Goal: Task Accomplishment & Management: Manage account settings

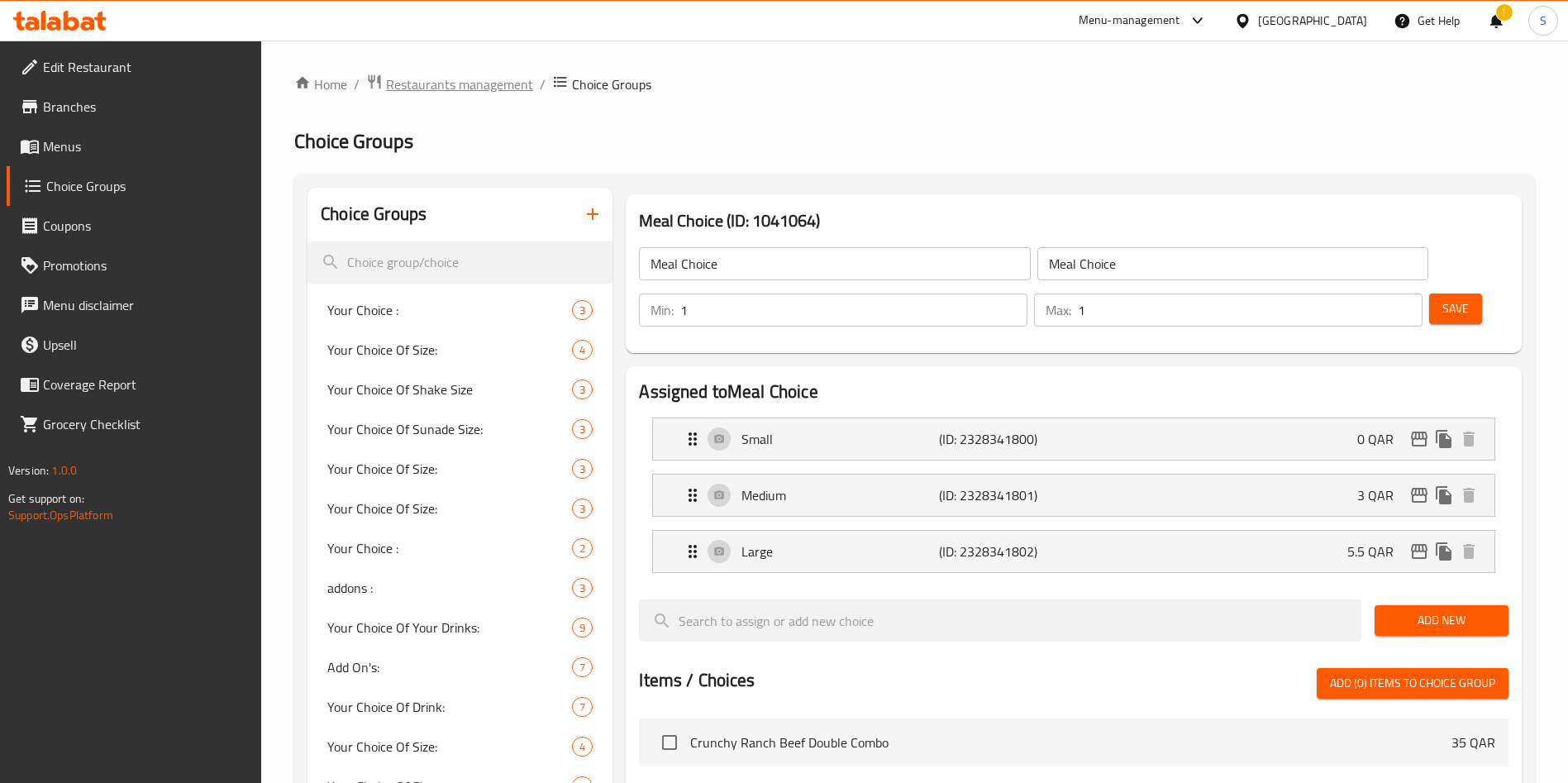
click at [463, 82] on span "Restaurants management" at bounding box center [460, 84] width 147 height 20
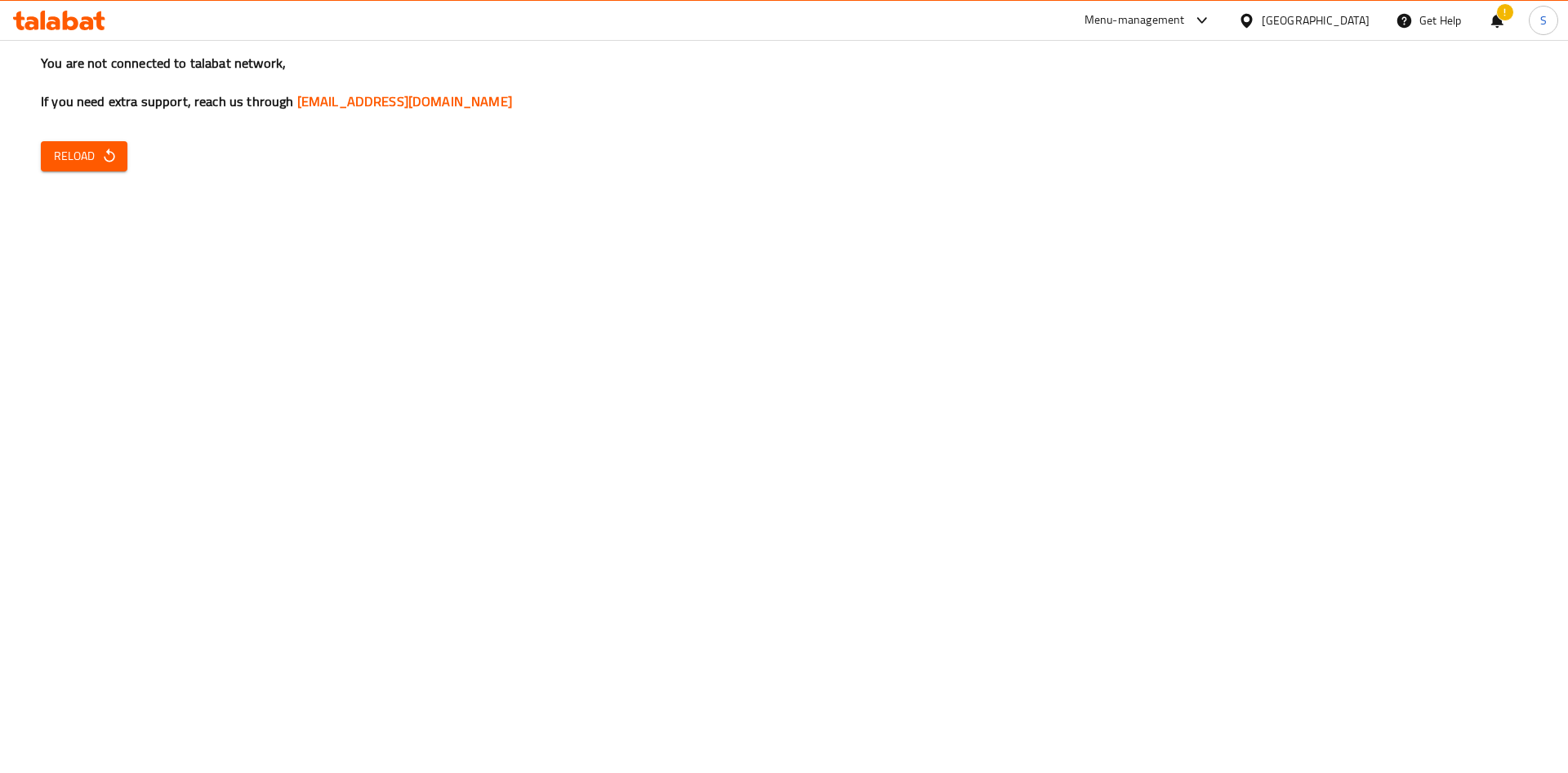
click at [88, 159] on span "Reload" at bounding box center [83, 156] width 60 height 21
click at [1006, 279] on div "You are not connected to talabat network, If you need extra support, reach us t…" at bounding box center [784, 386] width 1568 height 773
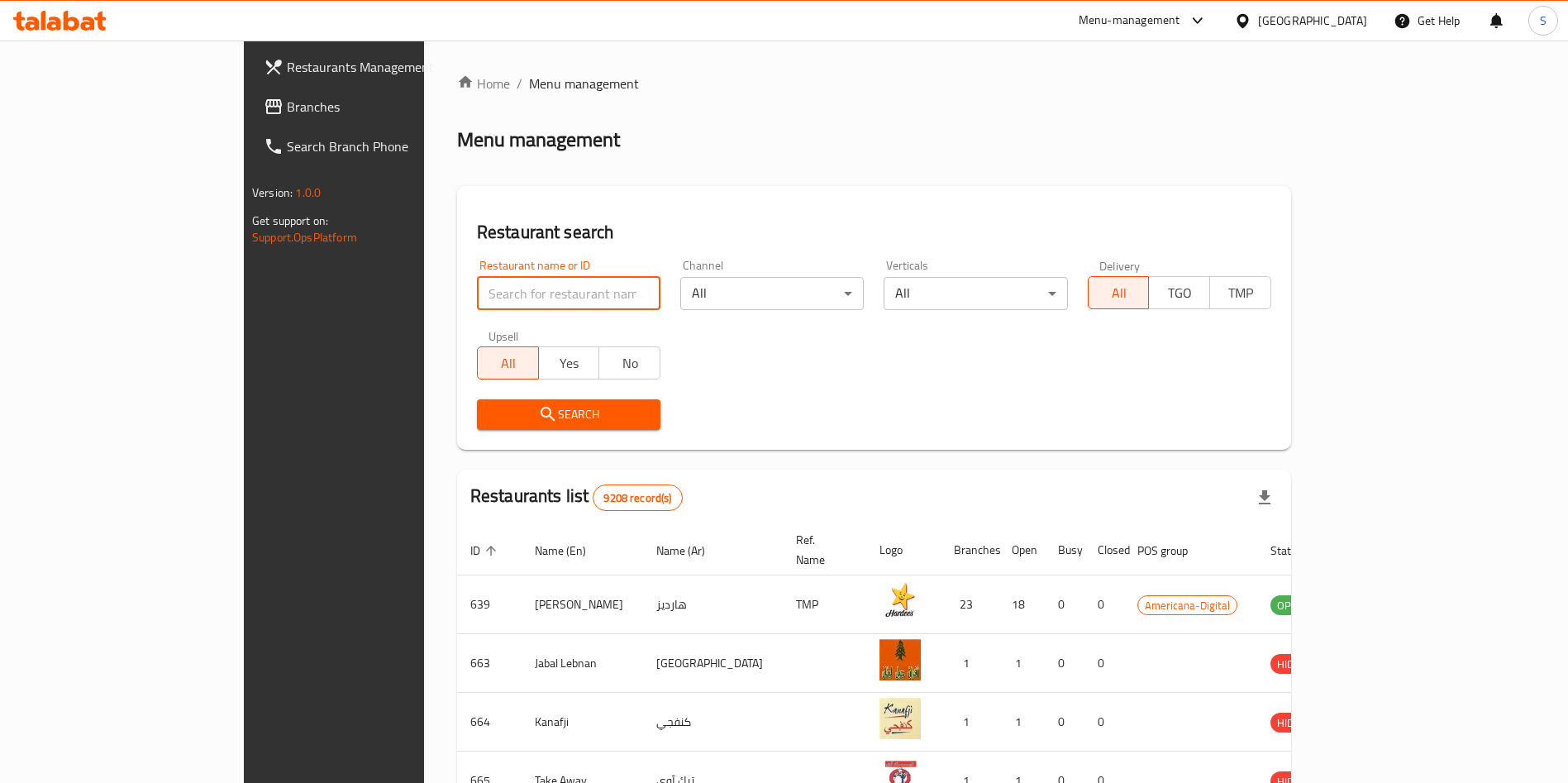
click at [477, 289] on input "search" at bounding box center [569, 293] width 183 height 33
click at [491, 288] on input "search" at bounding box center [569, 293] width 183 height 33
type input "sterling fa"
click button "Search" at bounding box center [569, 415] width 183 height 31
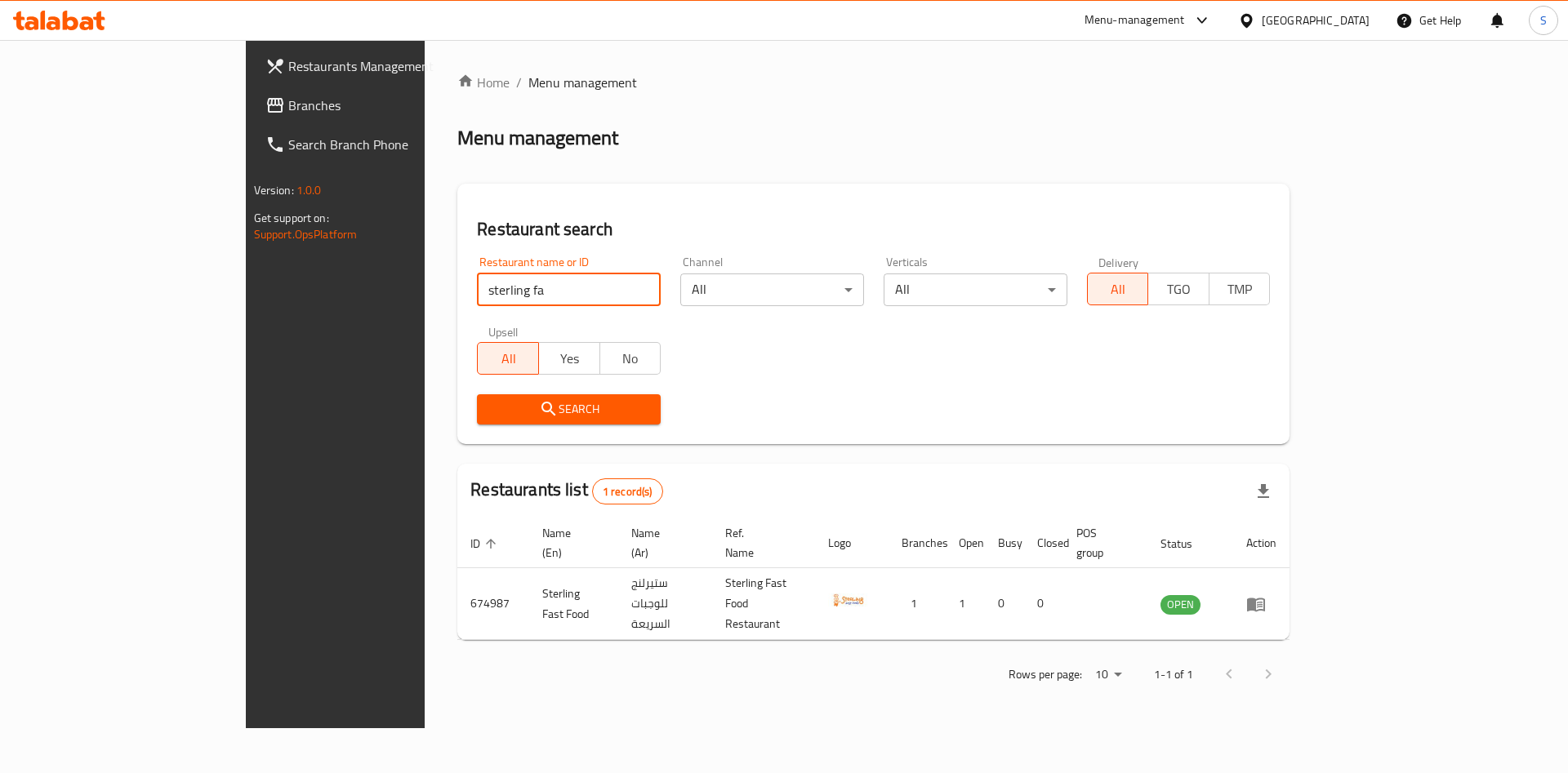
click at [877, 157] on div "Home / Menu management Menu management Restaurant search Restaurant name or ID …" at bounding box center [873, 383] width 832 height 623
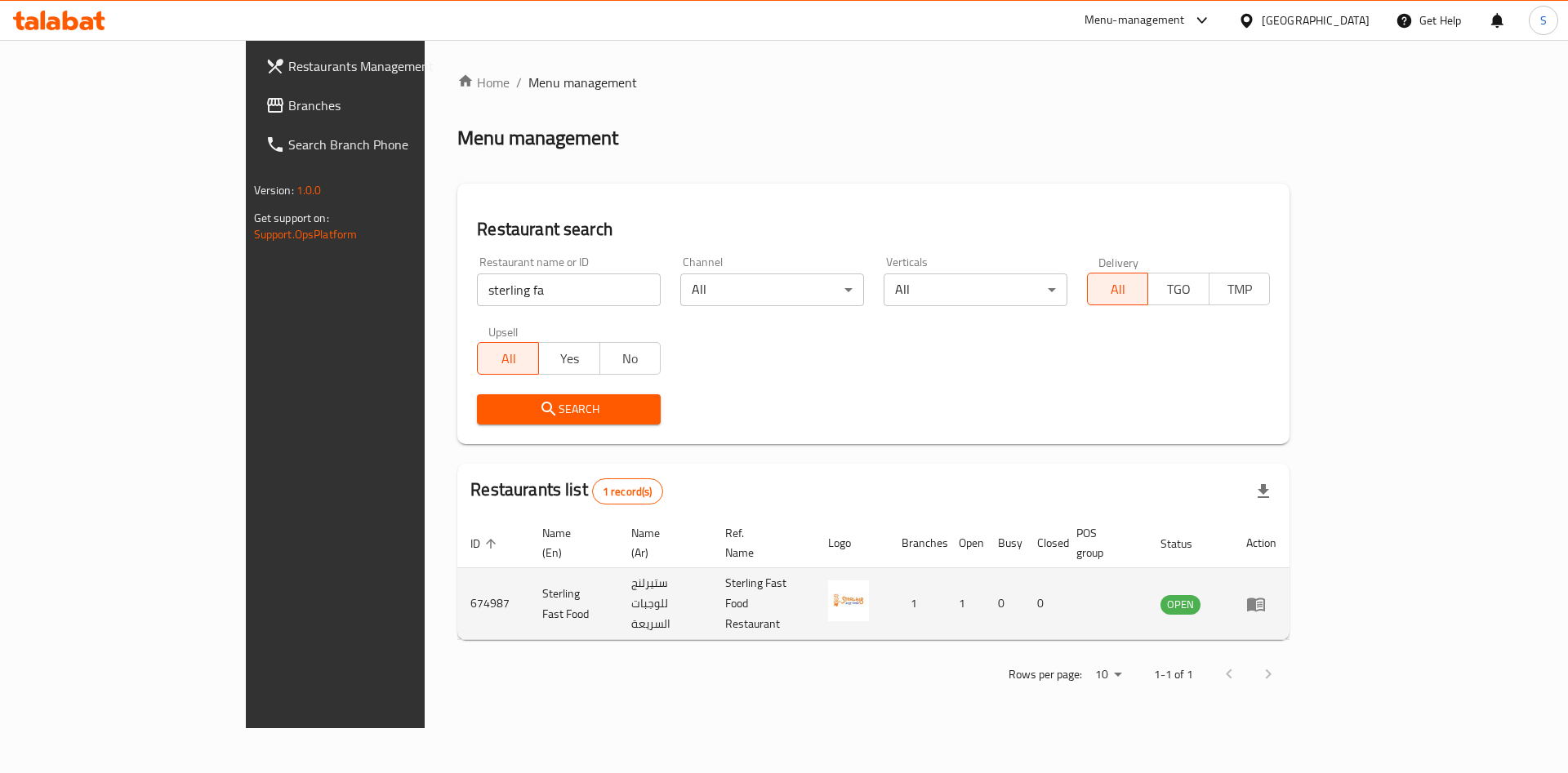
click at [1266, 595] on icon "enhanced table" at bounding box center [1256, 605] width 20 height 20
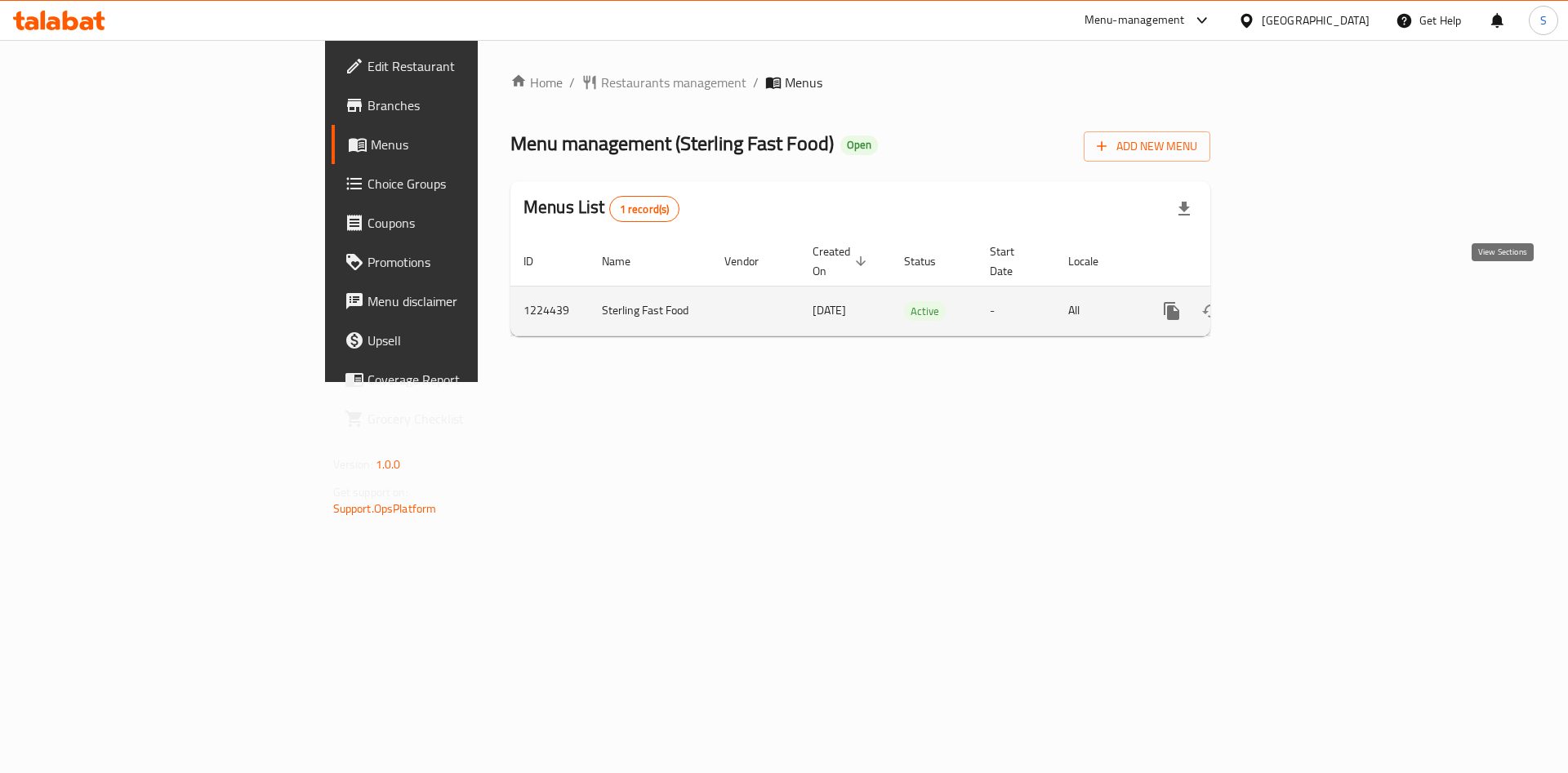
click at [1299, 301] on icon "enhanced table" at bounding box center [1289, 311] width 20 height 20
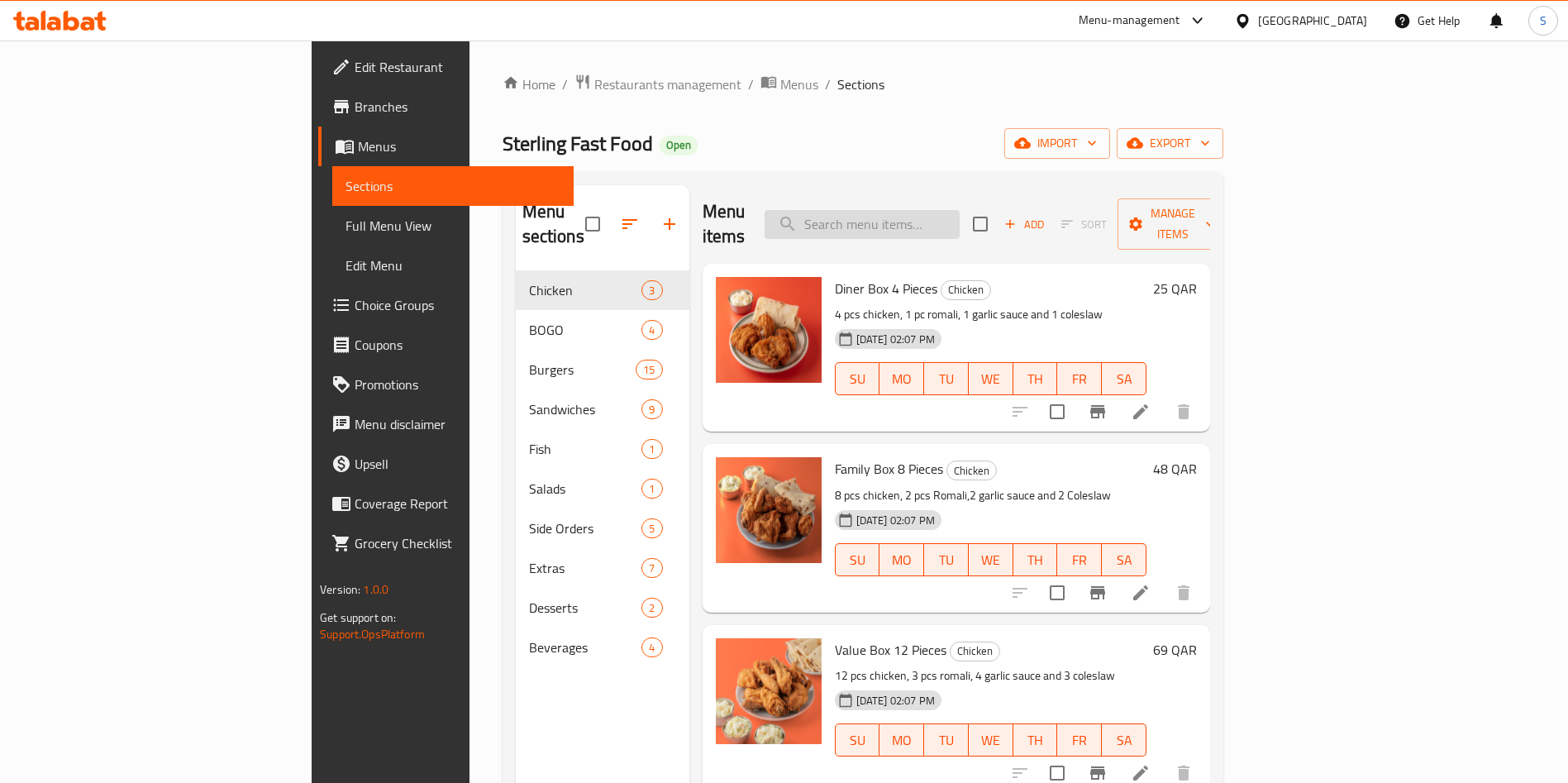
click at [959, 210] on input "search" at bounding box center [862, 225] width 195 height 29
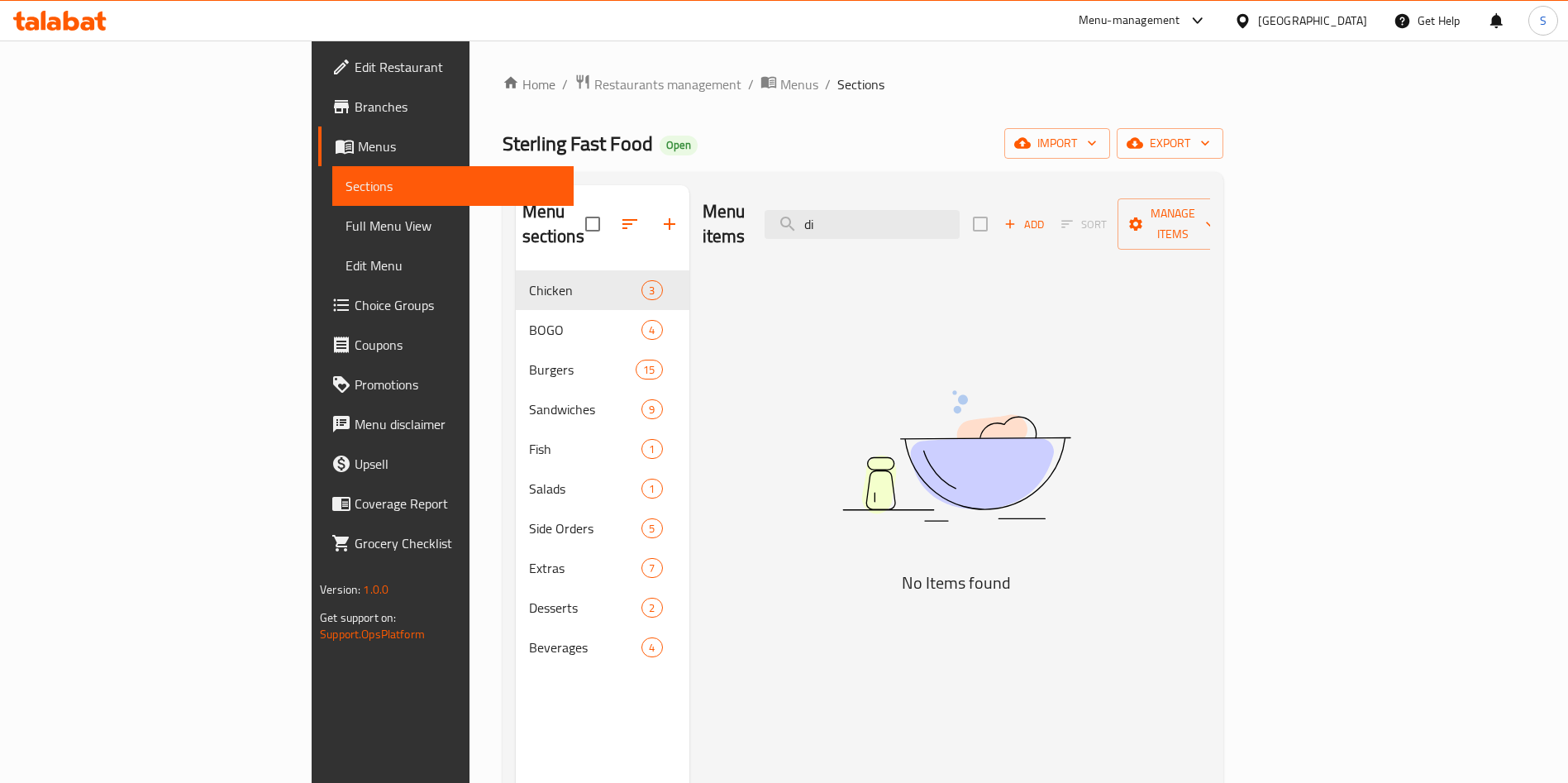
type input "d"
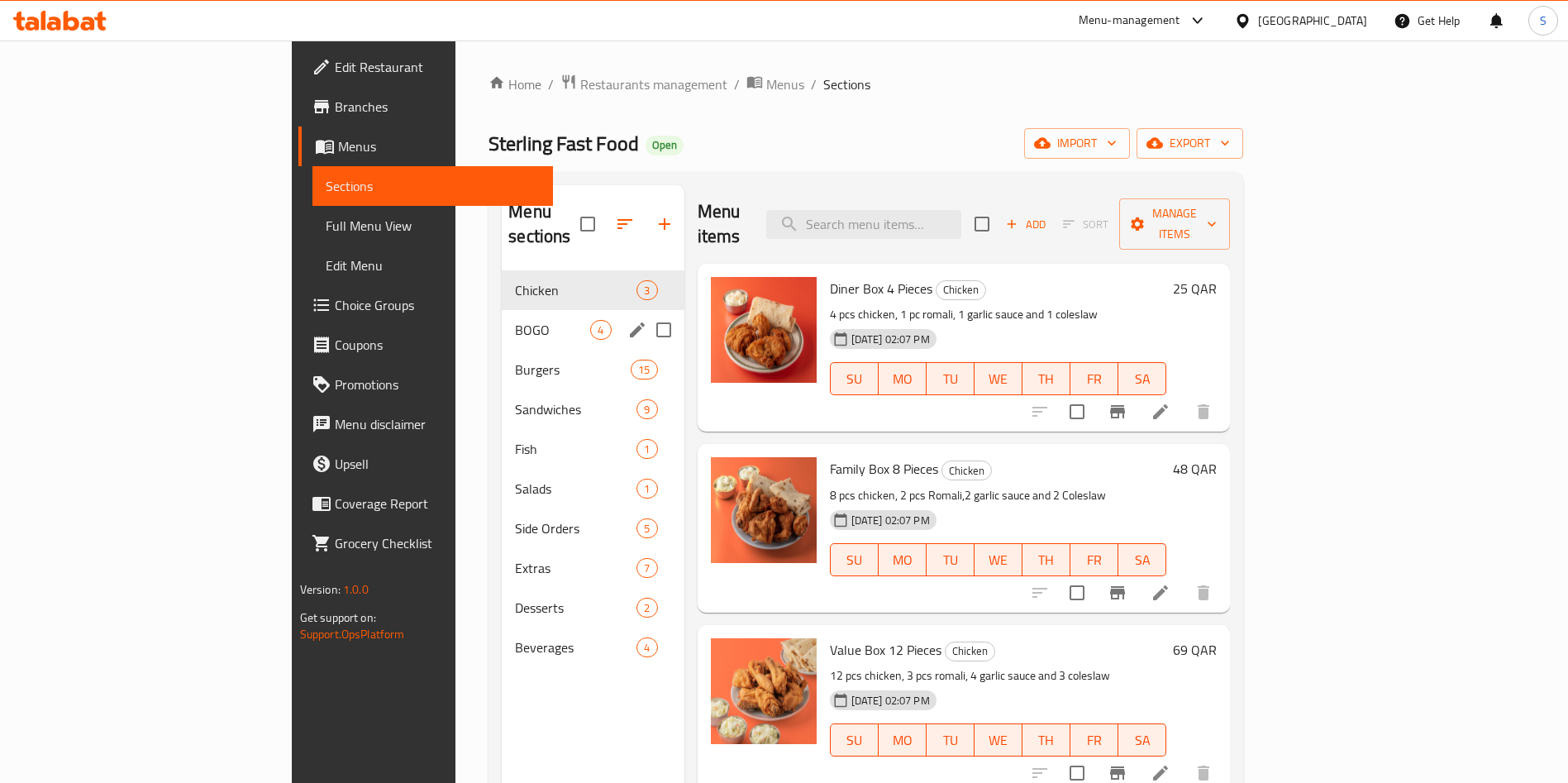
click at [502, 310] on div "BOGO 4" at bounding box center [592, 330] width 182 height 40
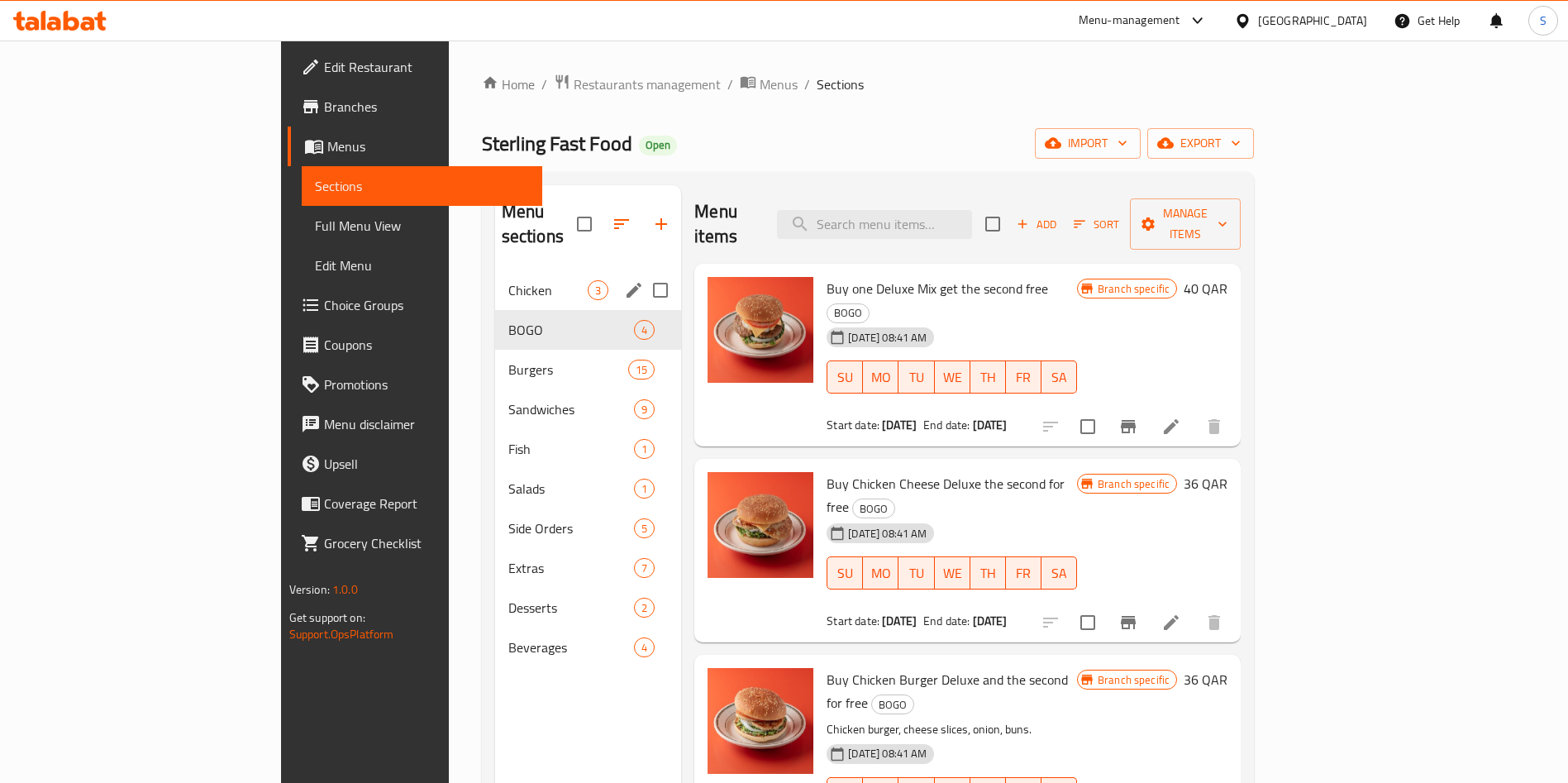
click at [495, 270] on div "Chicken 3" at bounding box center [589, 290] width 187 height 40
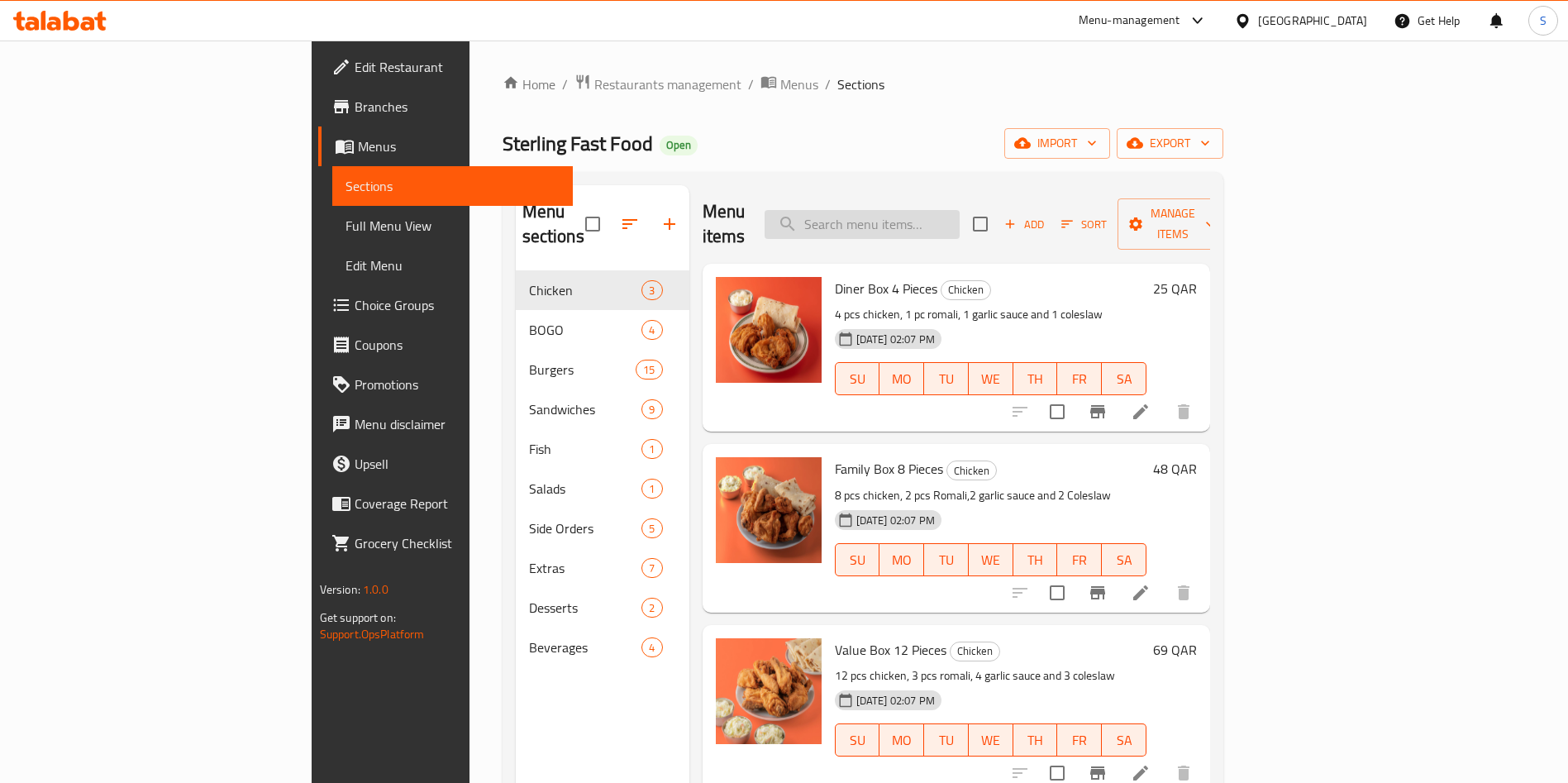
click at [950, 211] on input "search" at bounding box center [862, 225] width 195 height 29
type input "8"
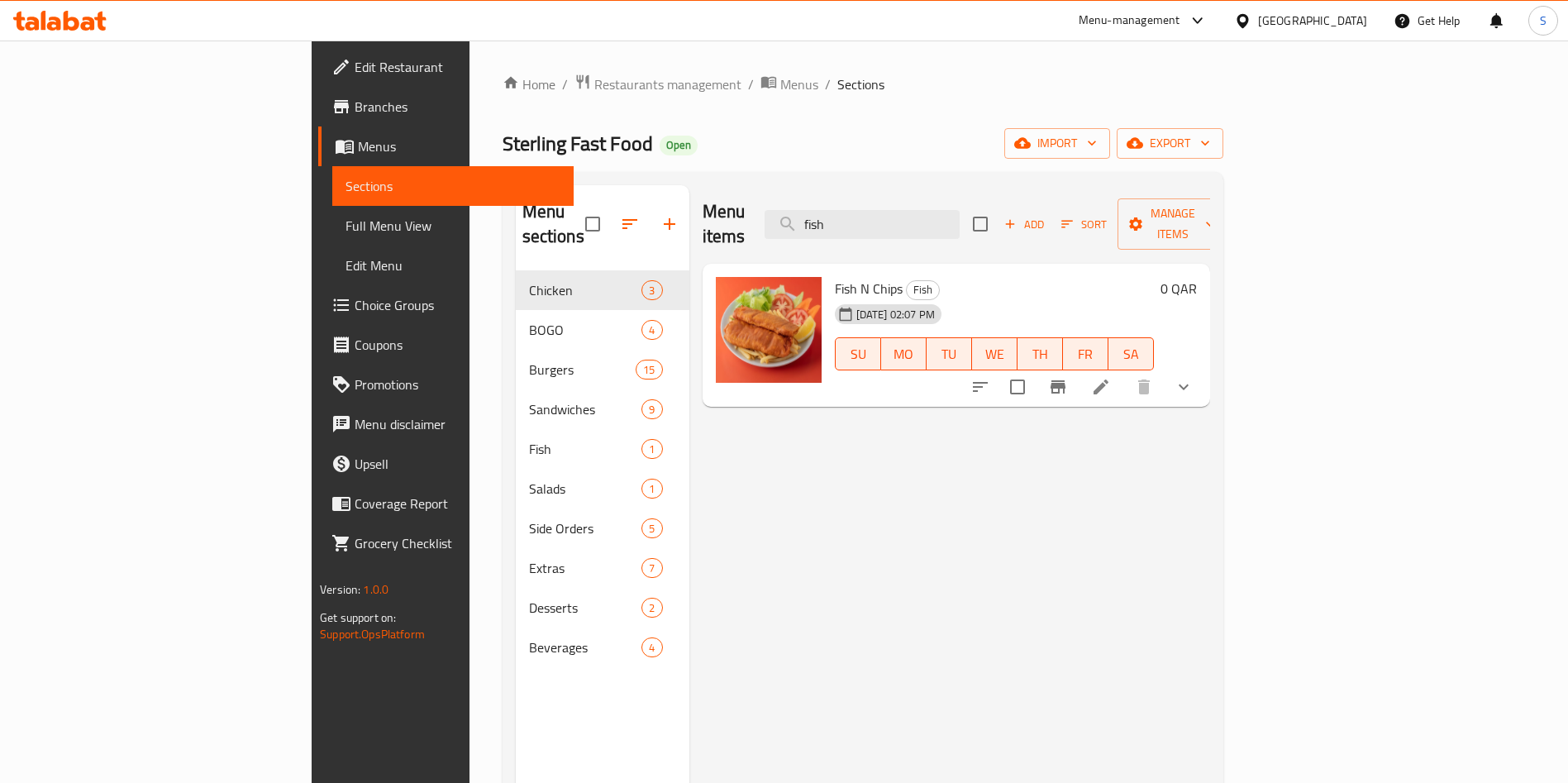
type input "fish"
click at [1193, 377] on icon "show more" at bounding box center [1183, 387] width 20 height 20
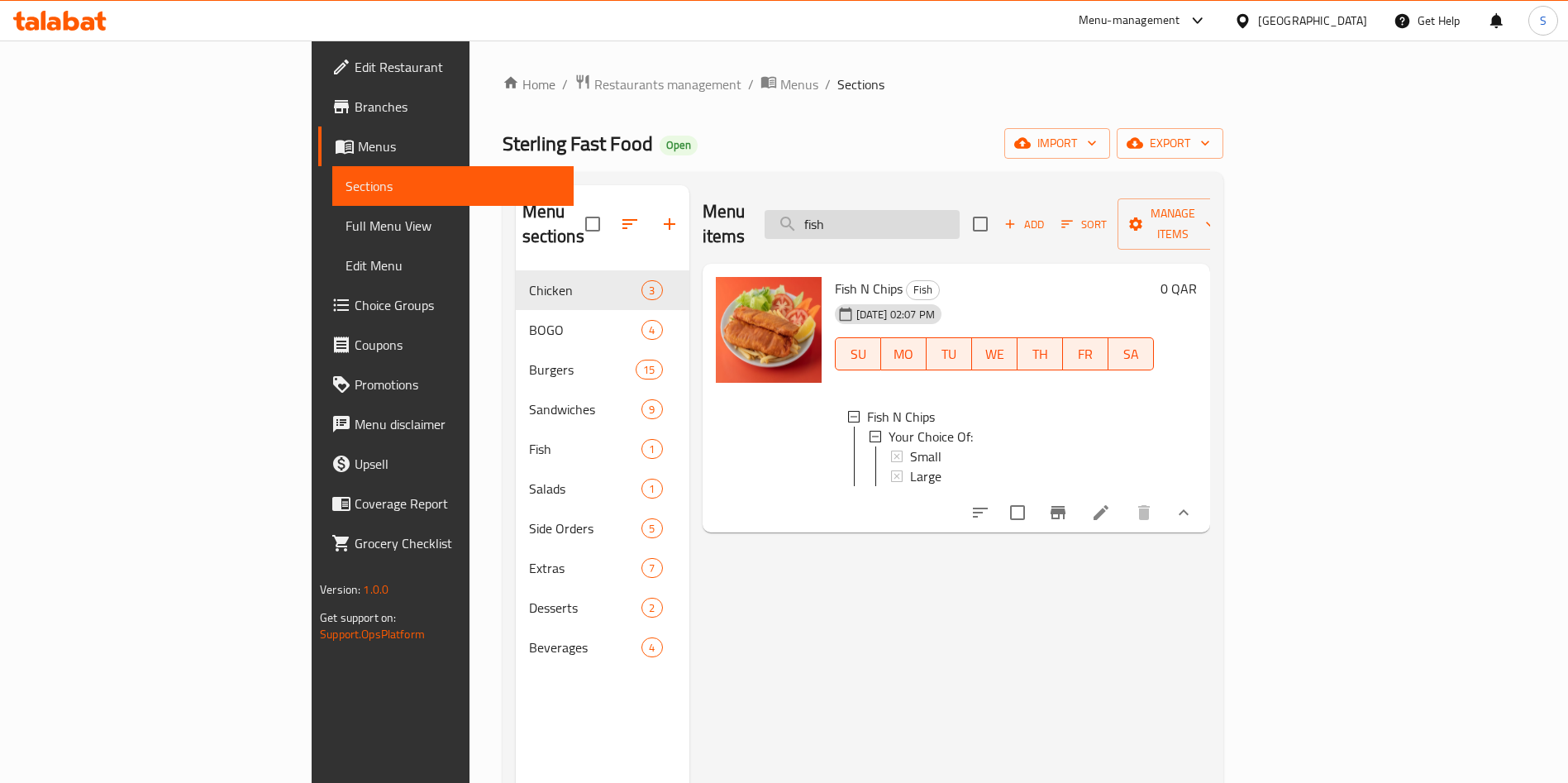
drag, startPoint x: 974, startPoint y: 213, endPoint x: 889, endPoint y: 207, distance: 85.2
click at [890, 210] on input "fish" at bounding box center [862, 225] width 195 height 29
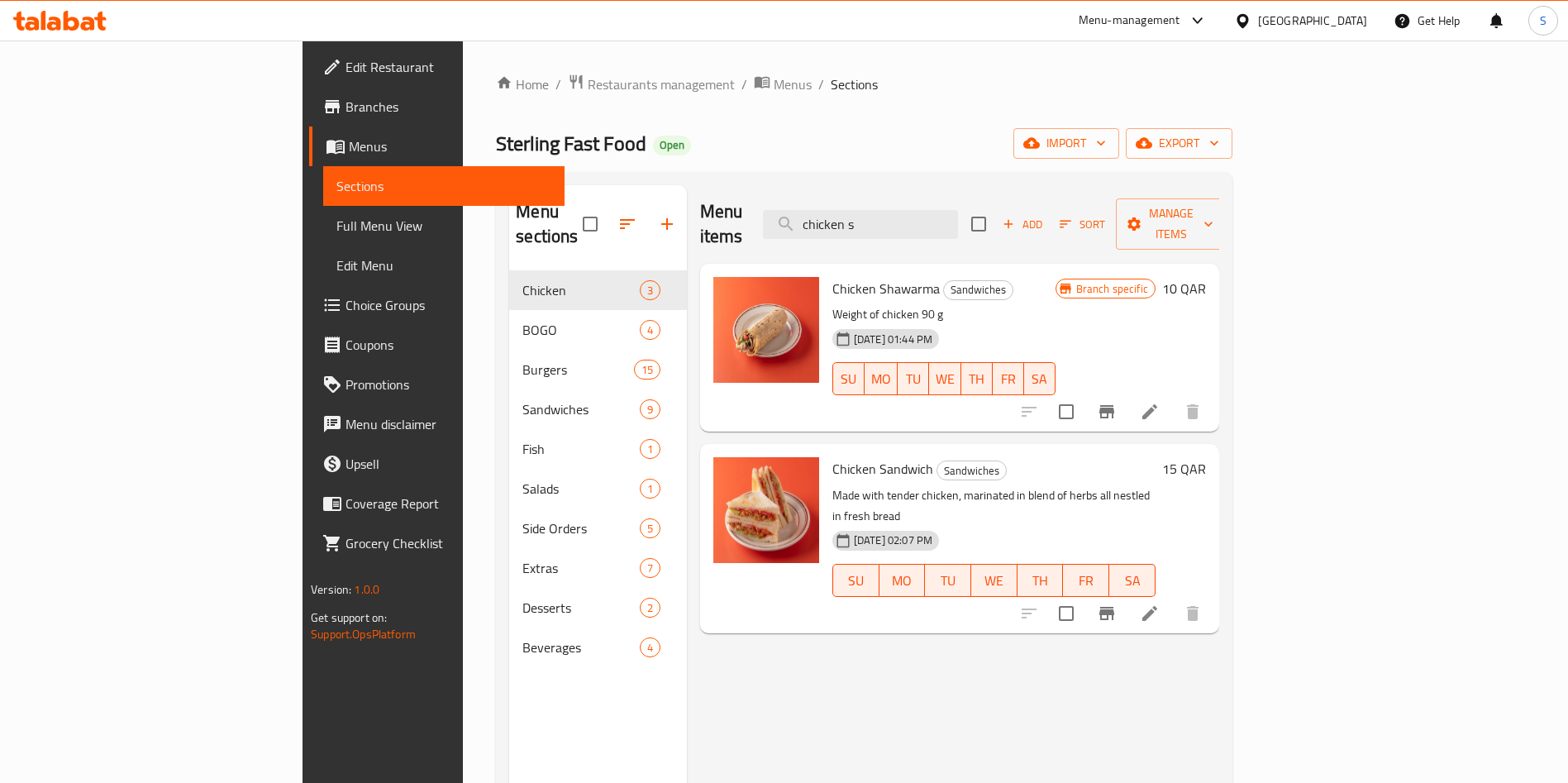
type input "chicken s"
